Goal: Find specific page/section: Find specific page/section

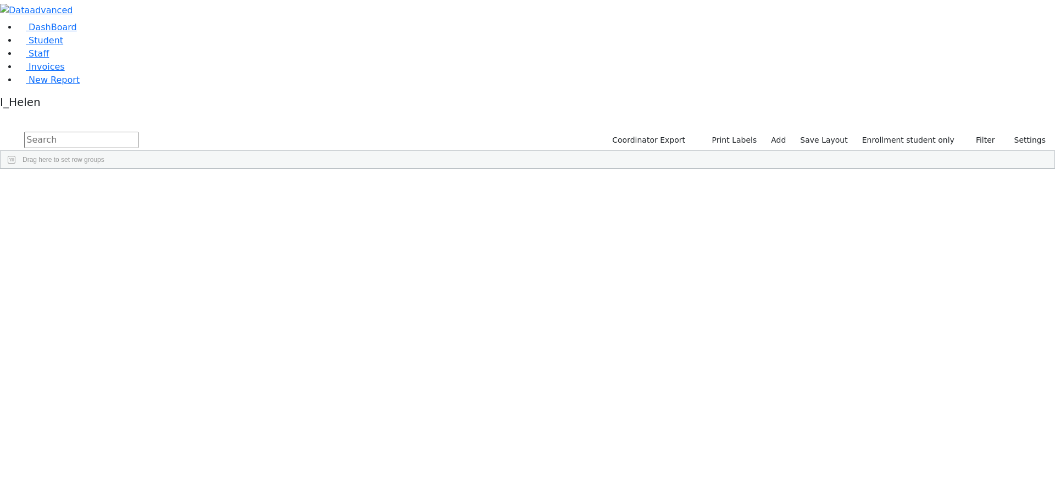
click at [130, 310] on div "[PERSON_NAME]" at bounding box center [98, 317] width 64 height 15
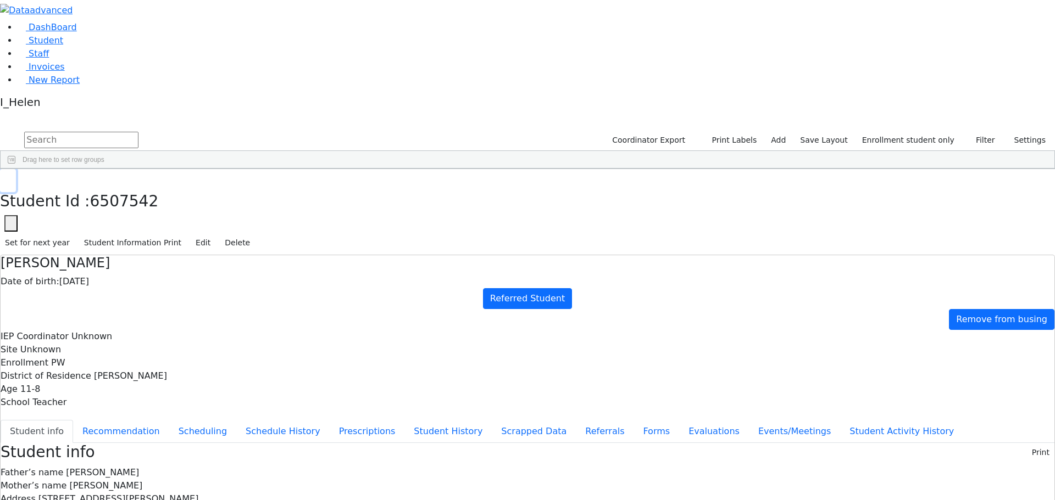
click at [16, 169] on button "button" at bounding box center [8, 180] width 16 height 23
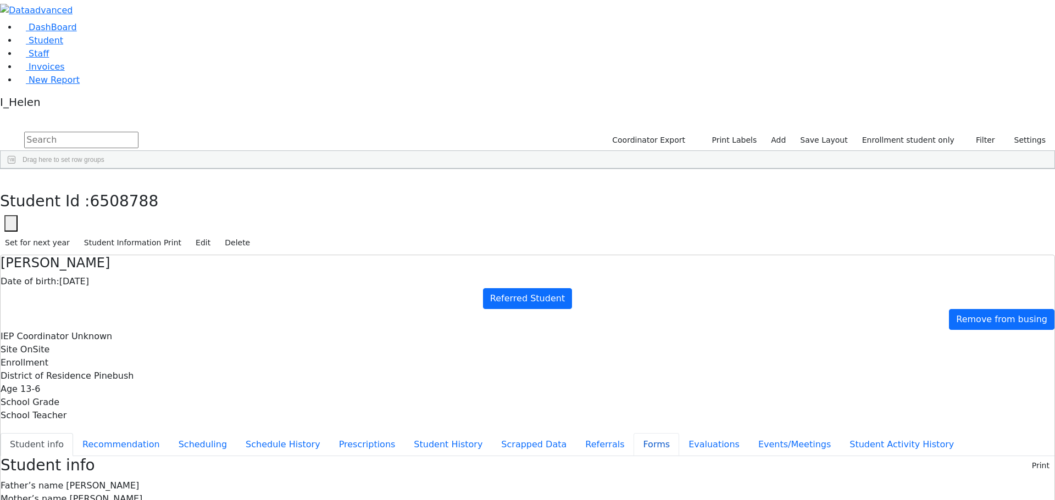
click at [633, 433] on button "Forms" at bounding box center [656, 444] width 46 height 23
type input "[PERSON_NAME]"
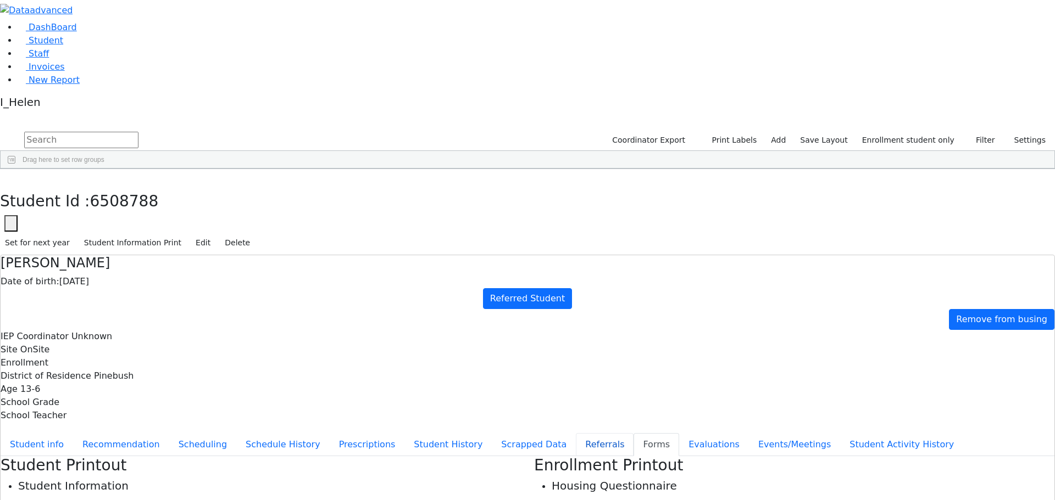
click at [576, 433] on button "Referrals" at bounding box center [605, 444] width 58 height 23
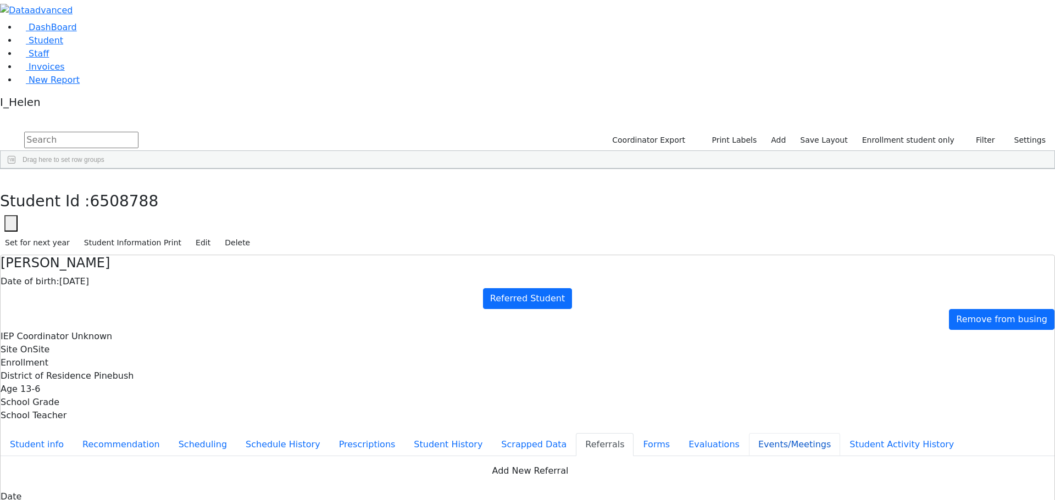
click at [749, 433] on button "Events/Meetings" at bounding box center [794, 444] width 91 height 23
click at [576, 433] on button "Referrals" at bounding box center [605, 444] width 58 height 23
click at [749, 433] on button "Events/Meetings" at bounding box center [794, 444] width 91 height 23
